Goal: Communication & Community: Answer question/provide support

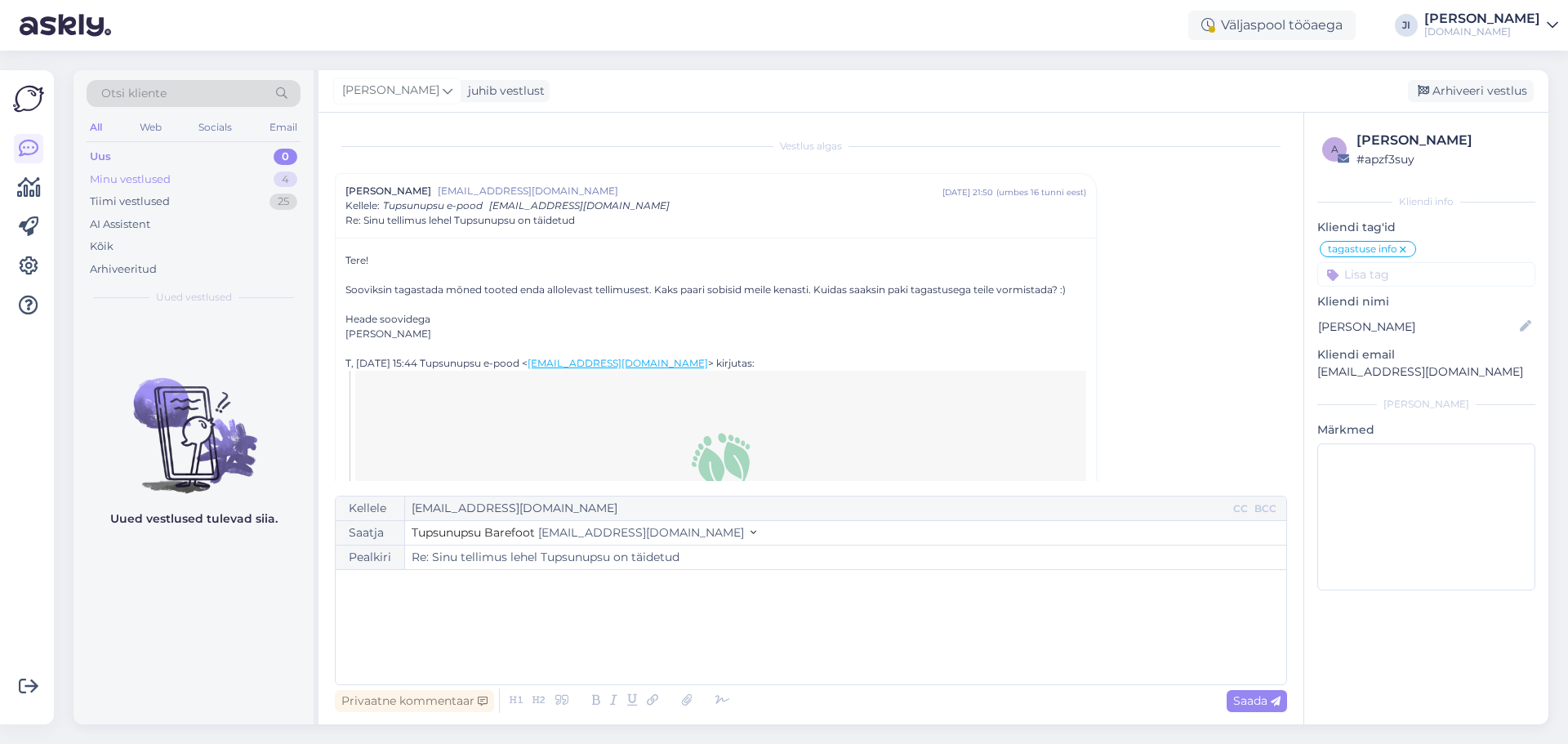
click at [260, 183] on div "Minu vestlused 4" at bounding box center [193, 180] width 214 height 23
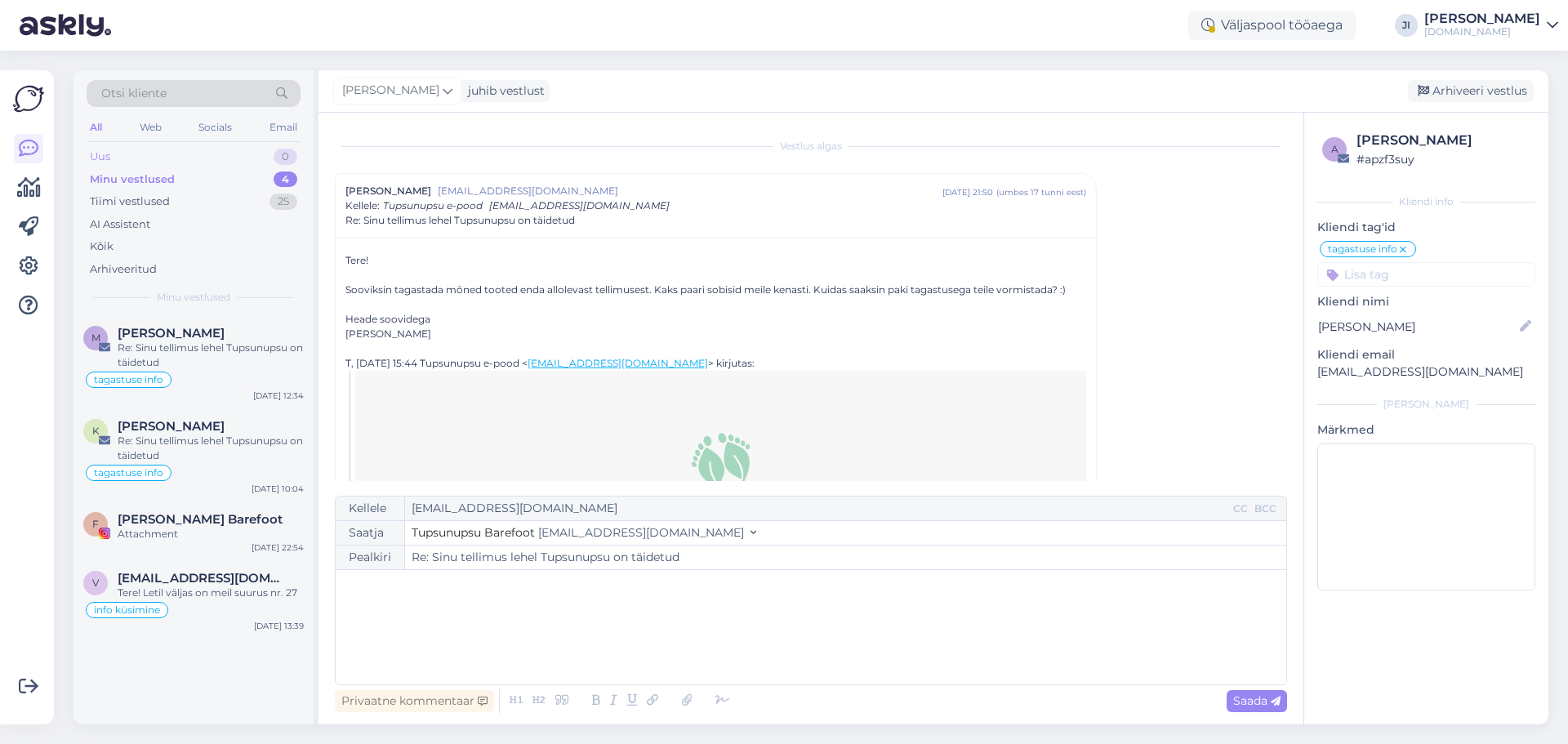
click at [275, 161] on div "0" at bounding box center [285, 156] width 23 height 16
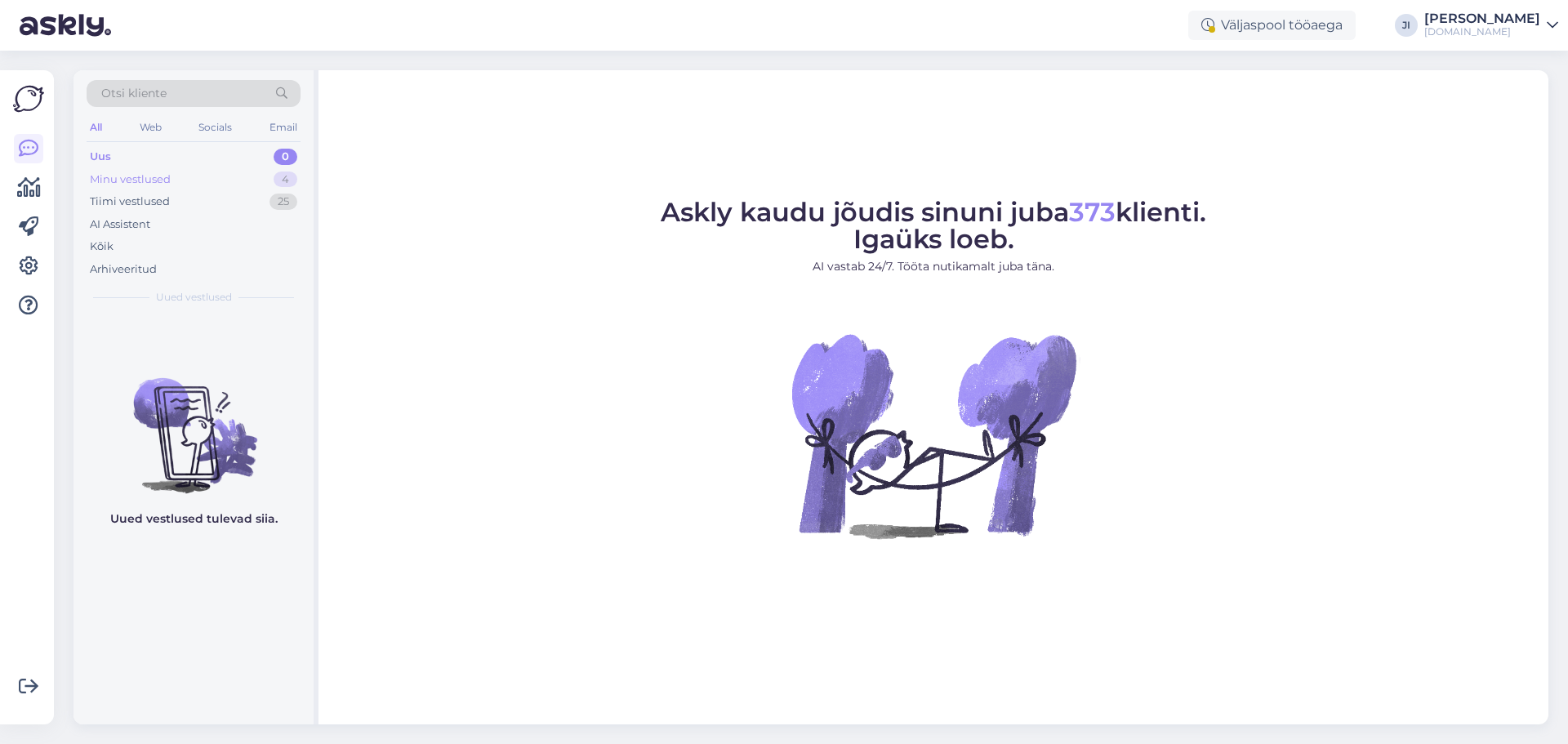
click at [119, 173] on div "Minu vestlused" at bounding box center [130, 180] width 81 height 16
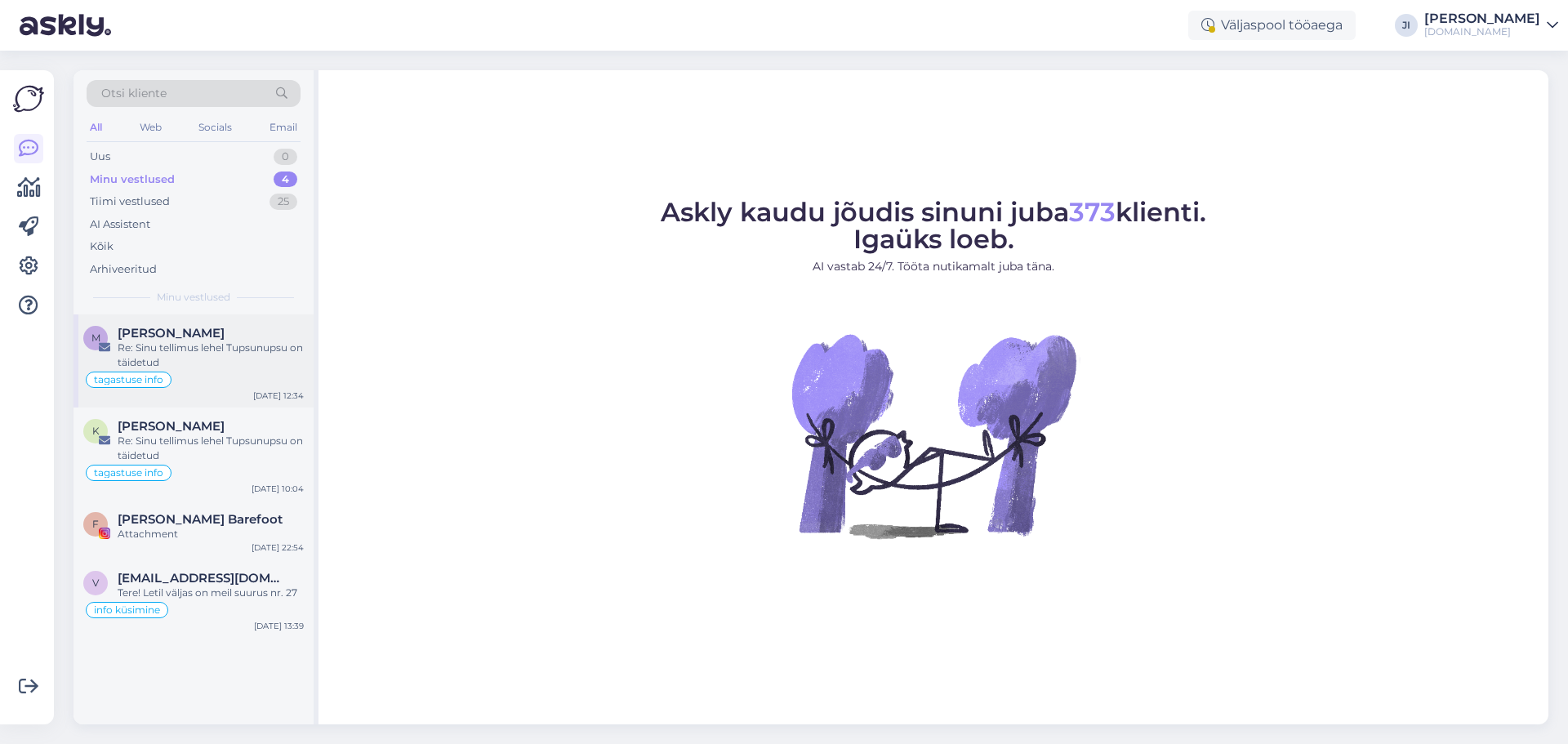
click at [190, 352] on div "Re: Sinu tellimus lehel Tupsunupsu on täidetud" at bounding box center [210, 355] width 186 height 30
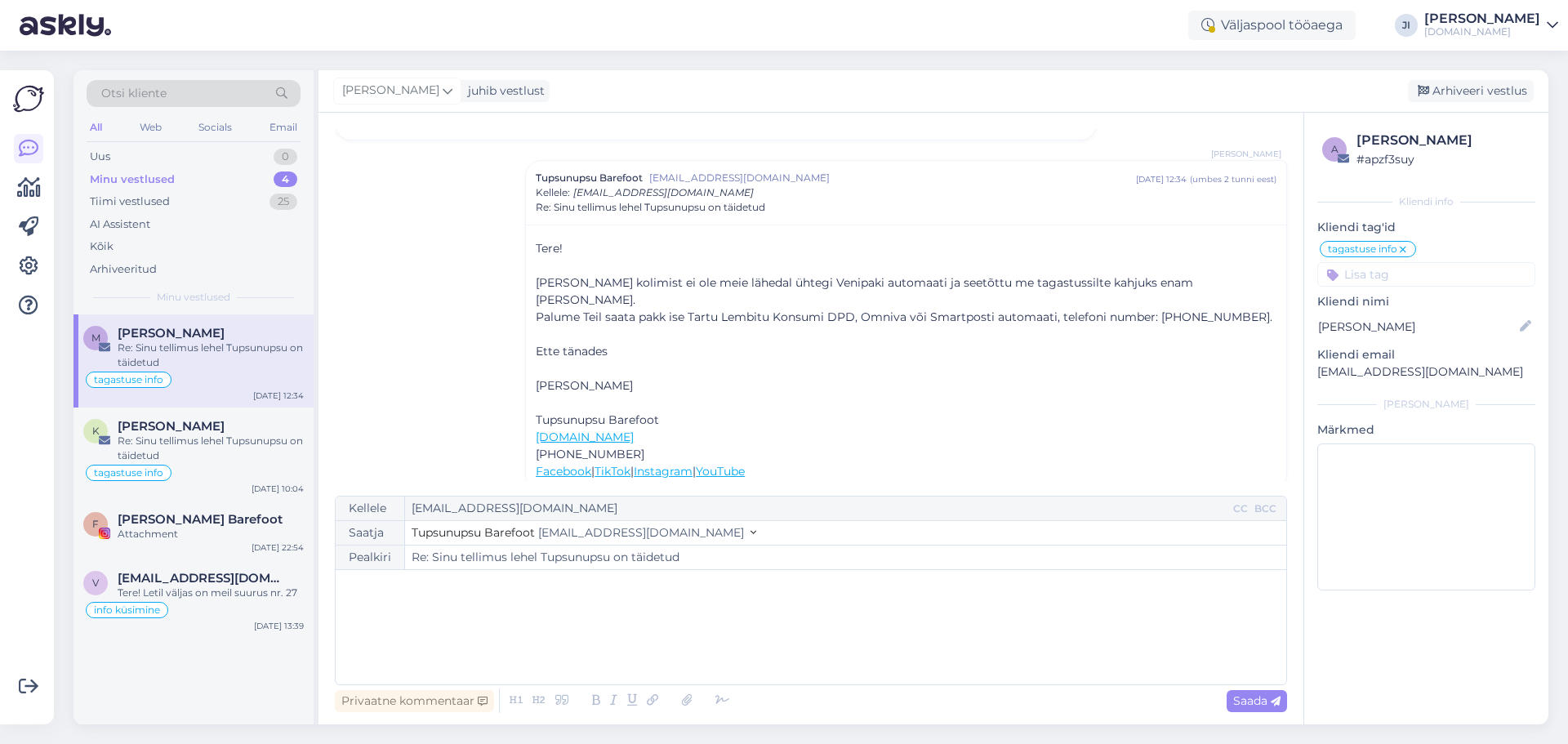
scroll to position [86, 0]
click at [558, 599] on div "﻿" at bounding box center [810, 627] width 934 height 98
click at [566, 617] on span "Lisaks veel palume täita tagastusvorm. https://www.tupsunupsu.ee/tagastamine/?v…" at bounding box center [521, 620] width 354 height 14
click at [1128, 640] on div "Tere! ﻿ Lisaks veel palume täita tagastusvorm. Vajaliku info leiate siit https:…" at bounding box center [810, 627] width 934 height 98
click at [717, 698] on icon at bounding box center [722, 700] width 24 height 23
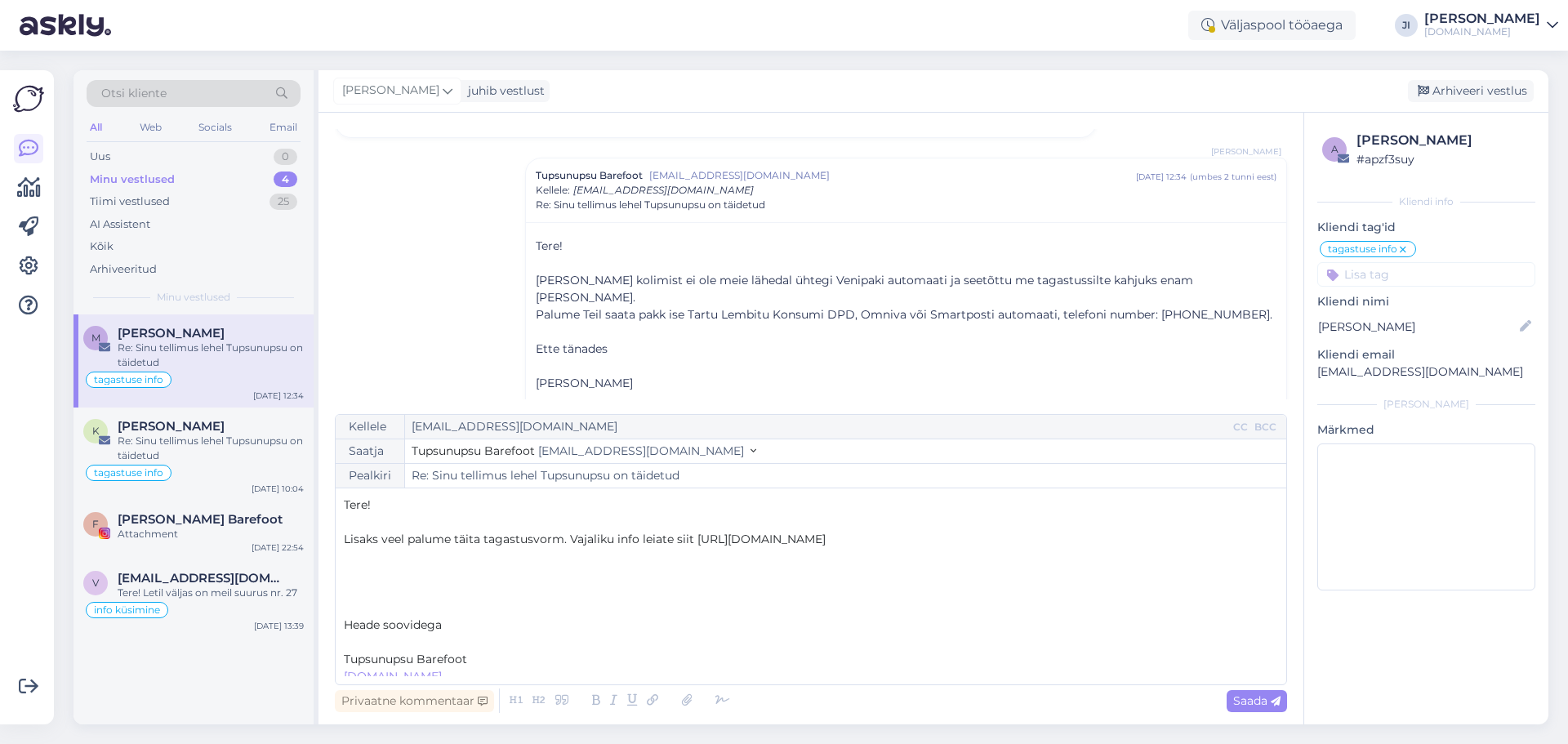
click at [453, 621] on p "Heade soovidega" at bounding box center [810, 624] width 934 height 17
click at [357, 599] on p "﻿" at bounding box center [810, 607] width 934 height 17
click at [461, 590] on p "Heade soovidega" at bounding box center [810, 590] width 934 height 17
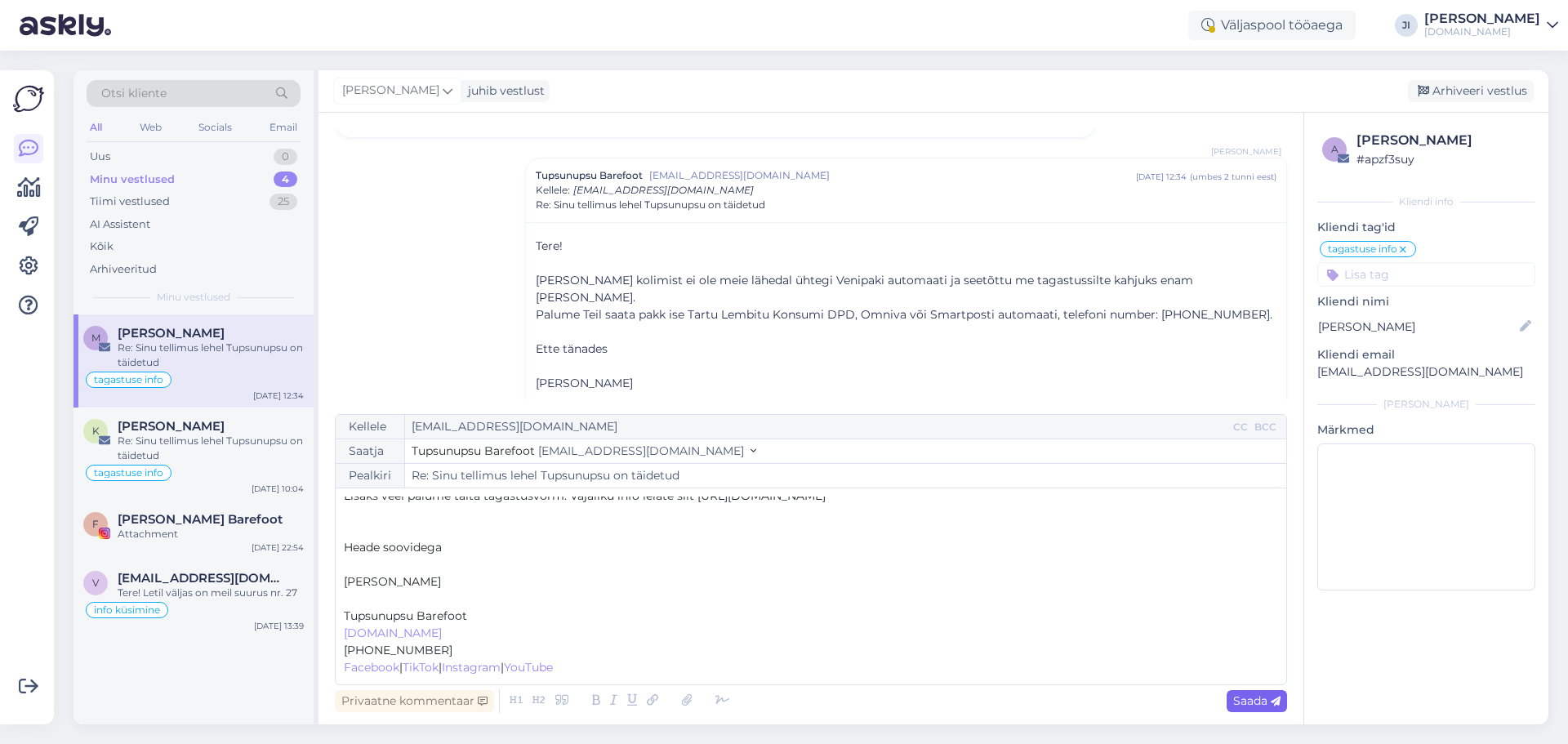
click at [1250, 702] on span "Saada" at bounding box center [1256, 700] width 47 height 14
type input "Re: Sinu tellimus lehel Tupsunupsu on täidetud"
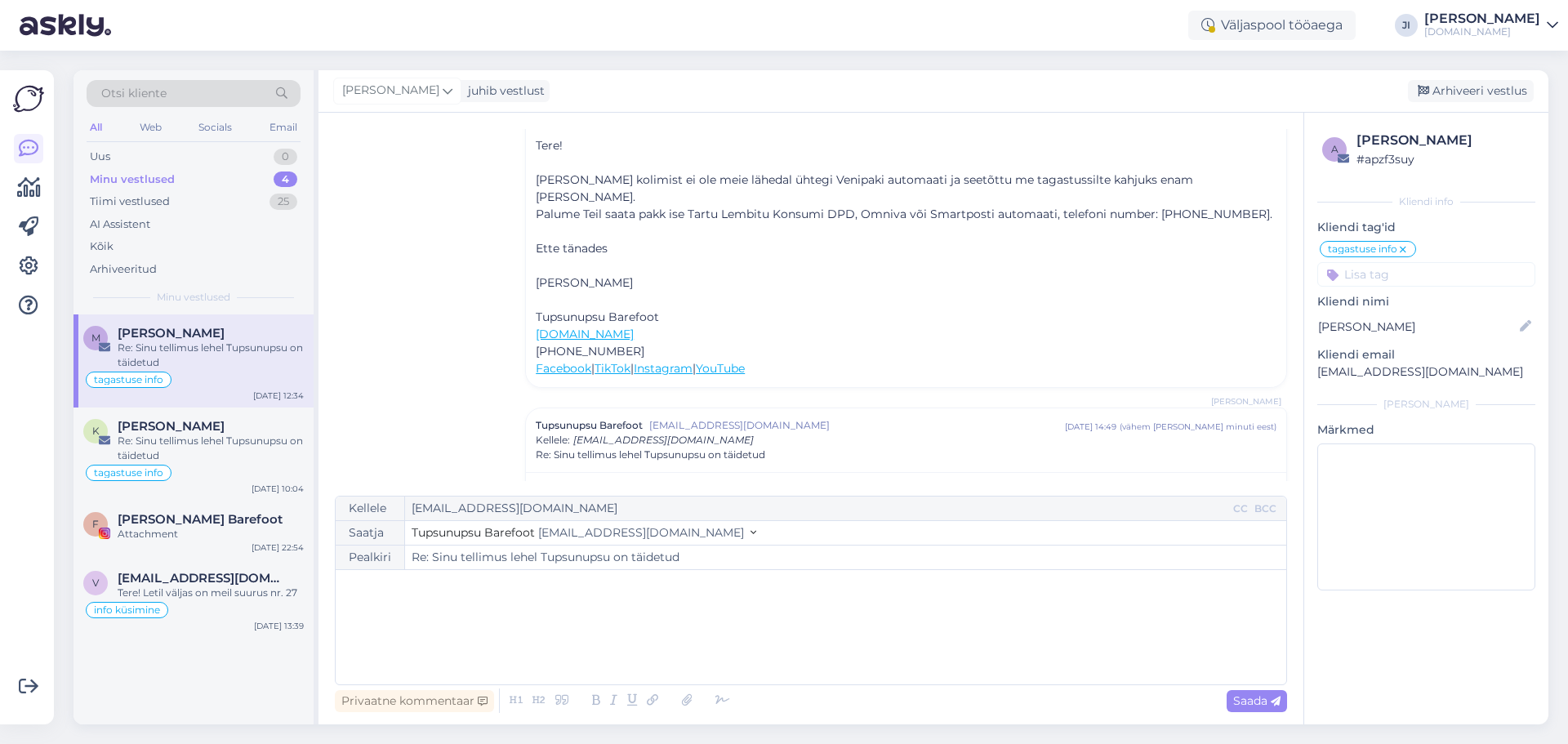
scroll to position [92, 0]
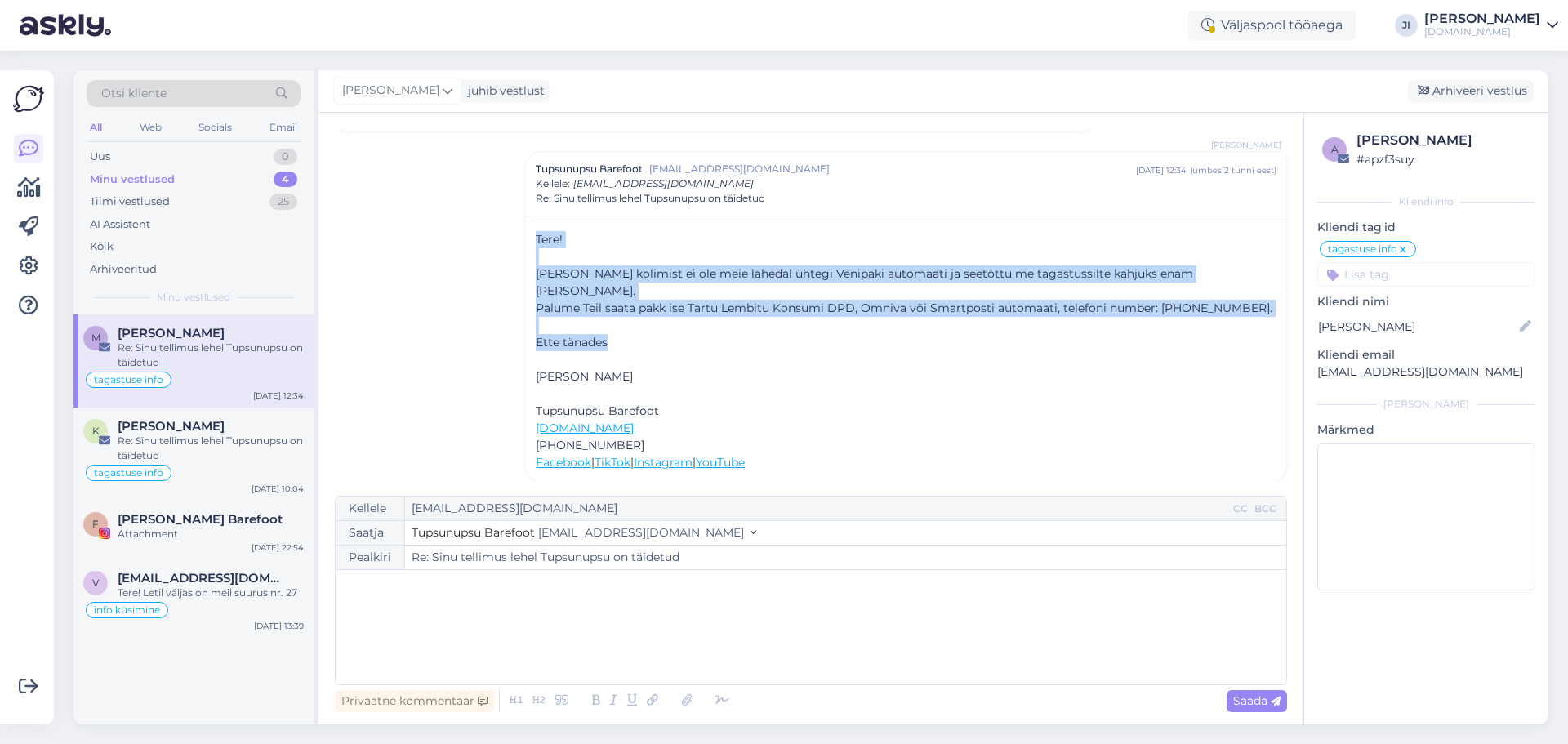
drag, startPoint x: 536, startPoint y: 241, endPoint x: 747, endPoint y: 324, distance: 226.7
click at [747, 324] on div "Tere! ﻿ Peale kolimist ei ole meie lähedal ühtegi Venipaki automaati ja seetõtt…" at bounding box center [906, 351] width 741 height 240
copy div "Tere! ﻿ Peale kolimist ei ole meie lähedal ühtegi Venipaki automaati ja seetõtt…"
